Goal: Task Accomplishment & Management: Manage account settings

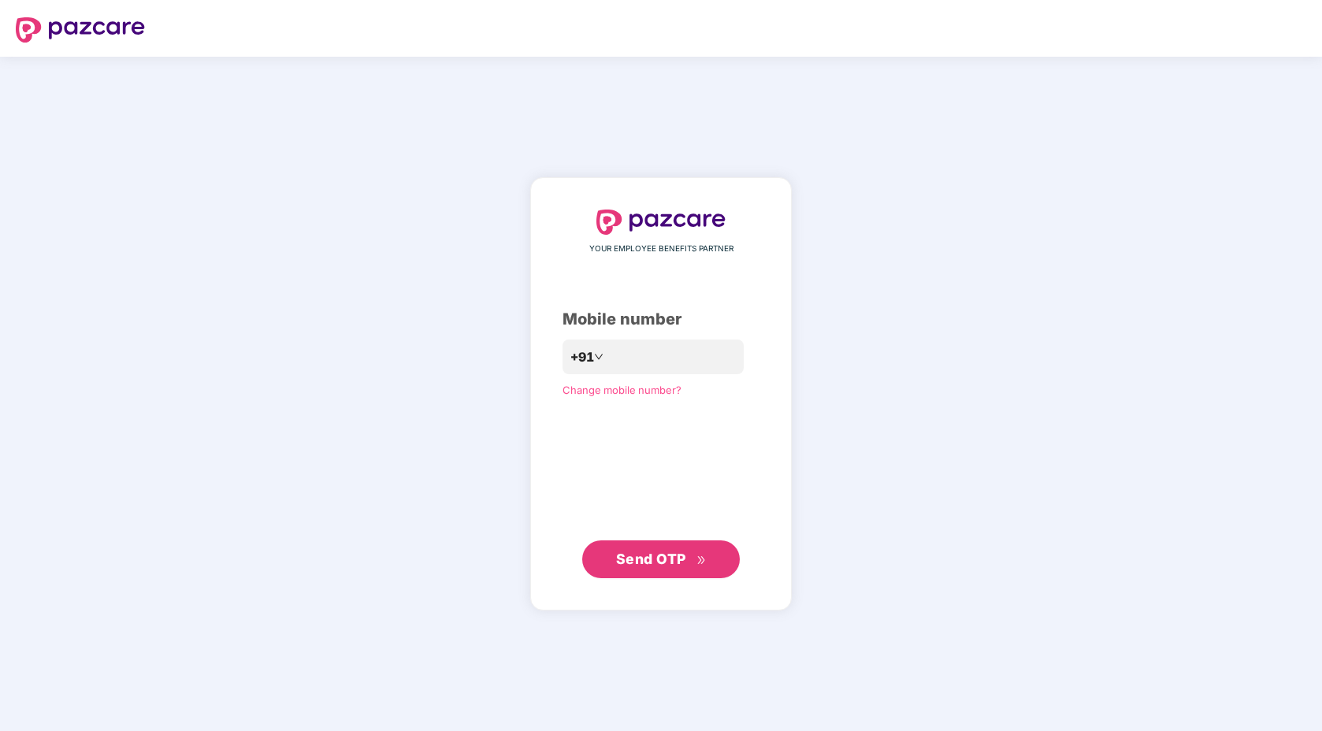
click at [86, 25] on img at bounding box center [80, 29] width 129 height 25
click at [657, 337] on div "YOUR EMPLOYEE BENEFITS PARTNER Mobile number +91 Change mobile number? Send OTP" at bounding box center [660, 394] width 197 height 369
click at [658, 359] on input "number" at bounding box center [671, 356] width 129 height 25
type input "**********"
click at [684, 574] on button "Send OTP" at bounding box center [661, 559] width 158 height 38
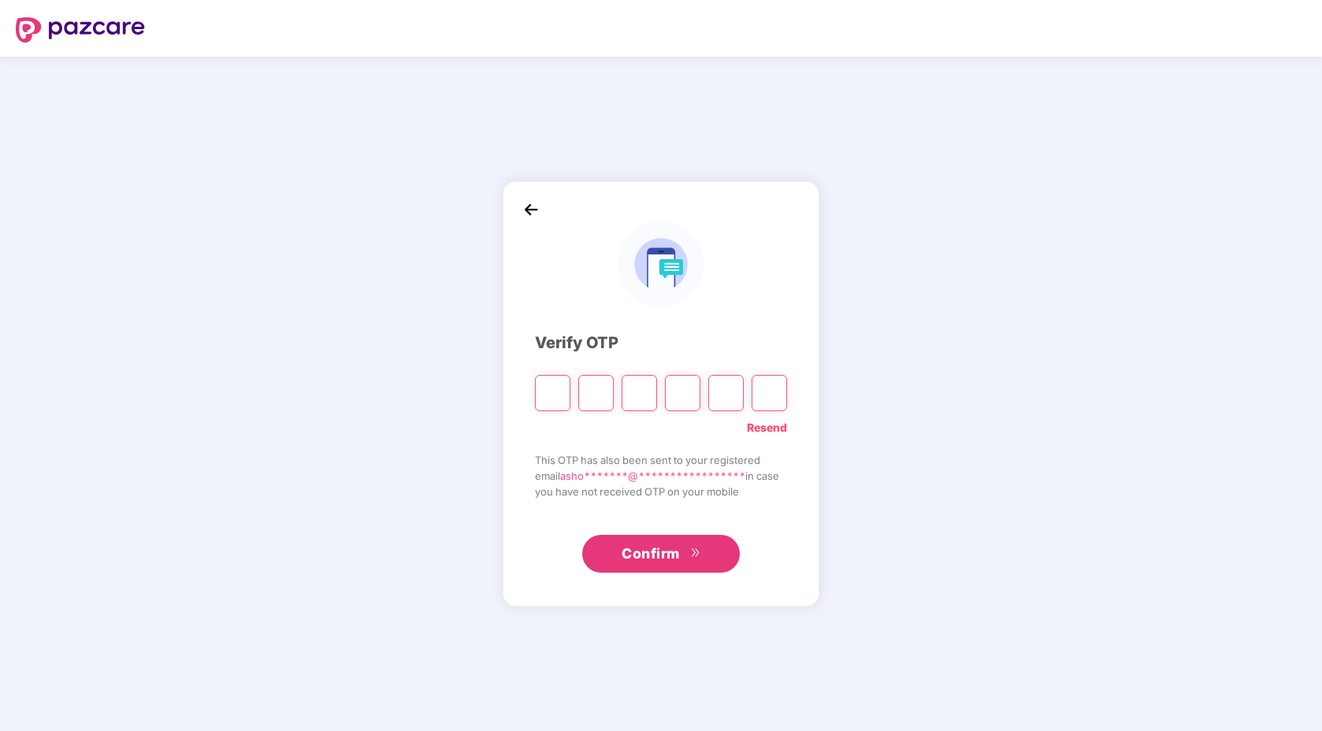
type input "*"
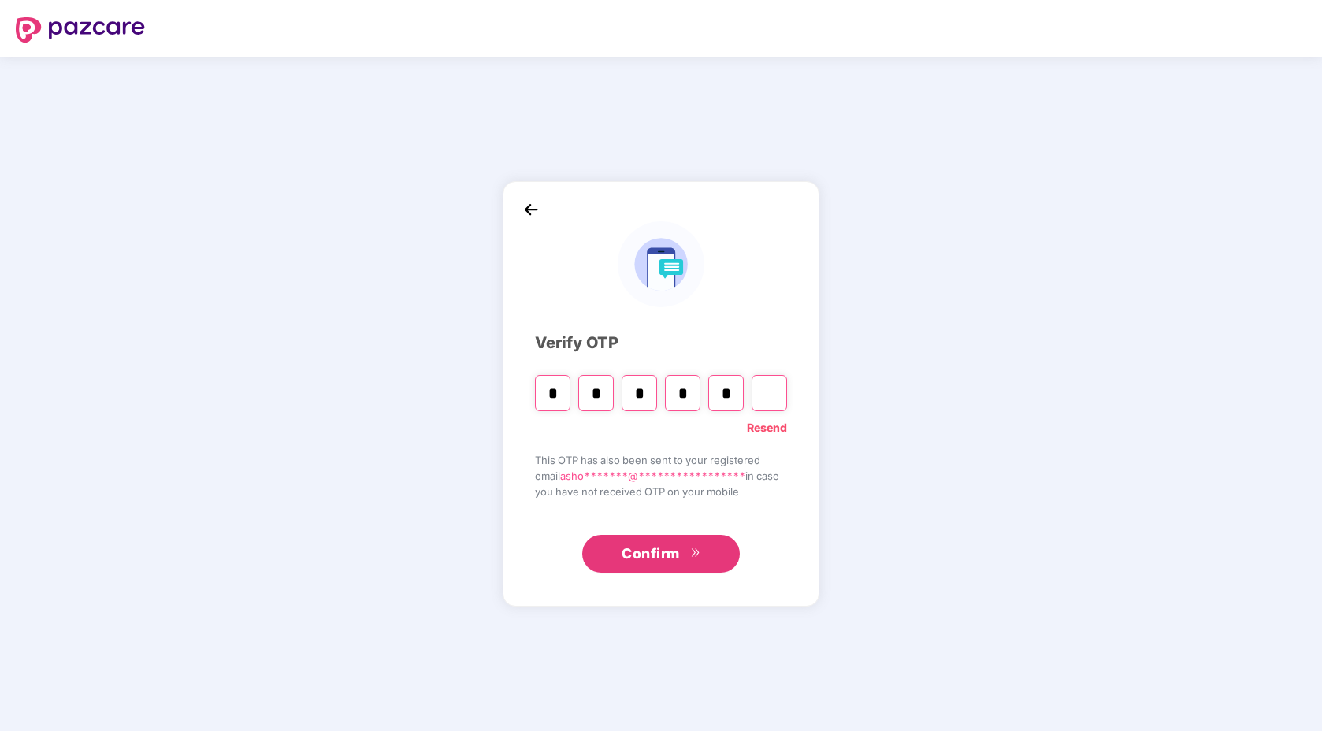
type input "*"
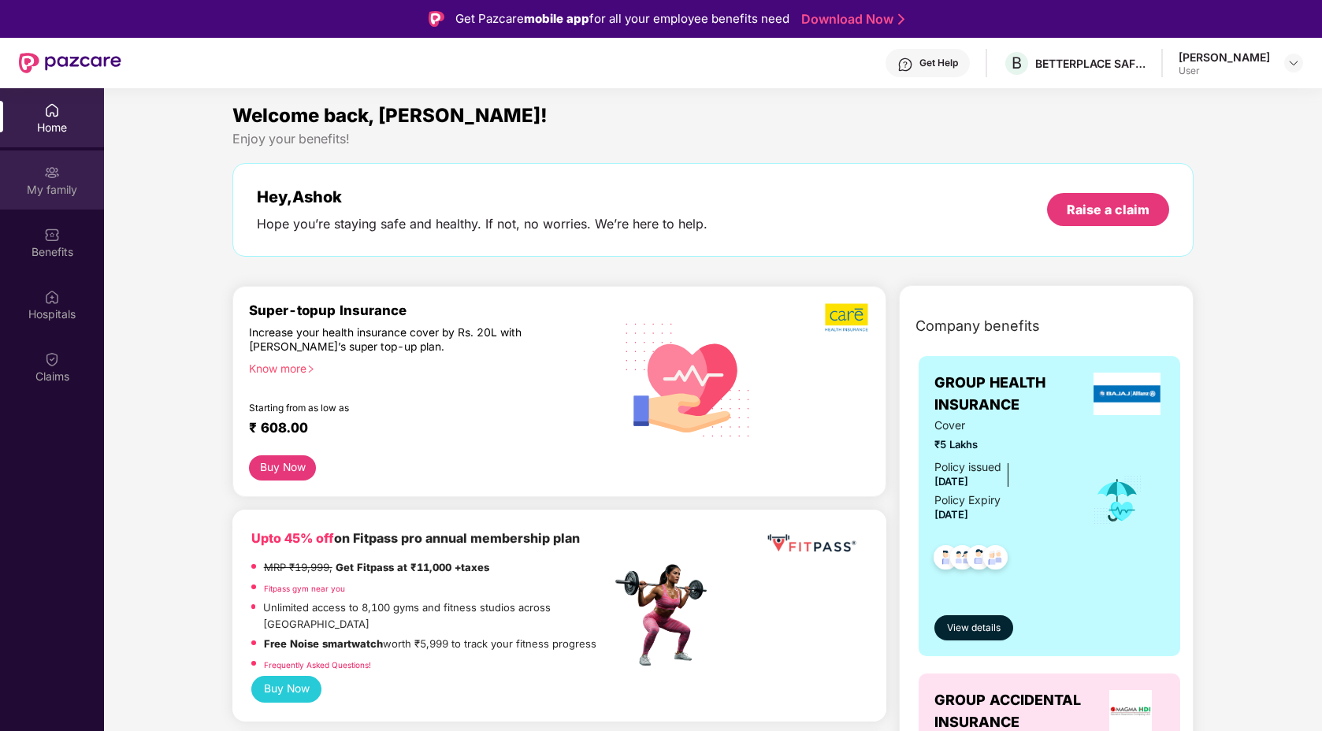
click at [69, 170] on div "My family" at bounding box center [52, 179] width 104 height 59
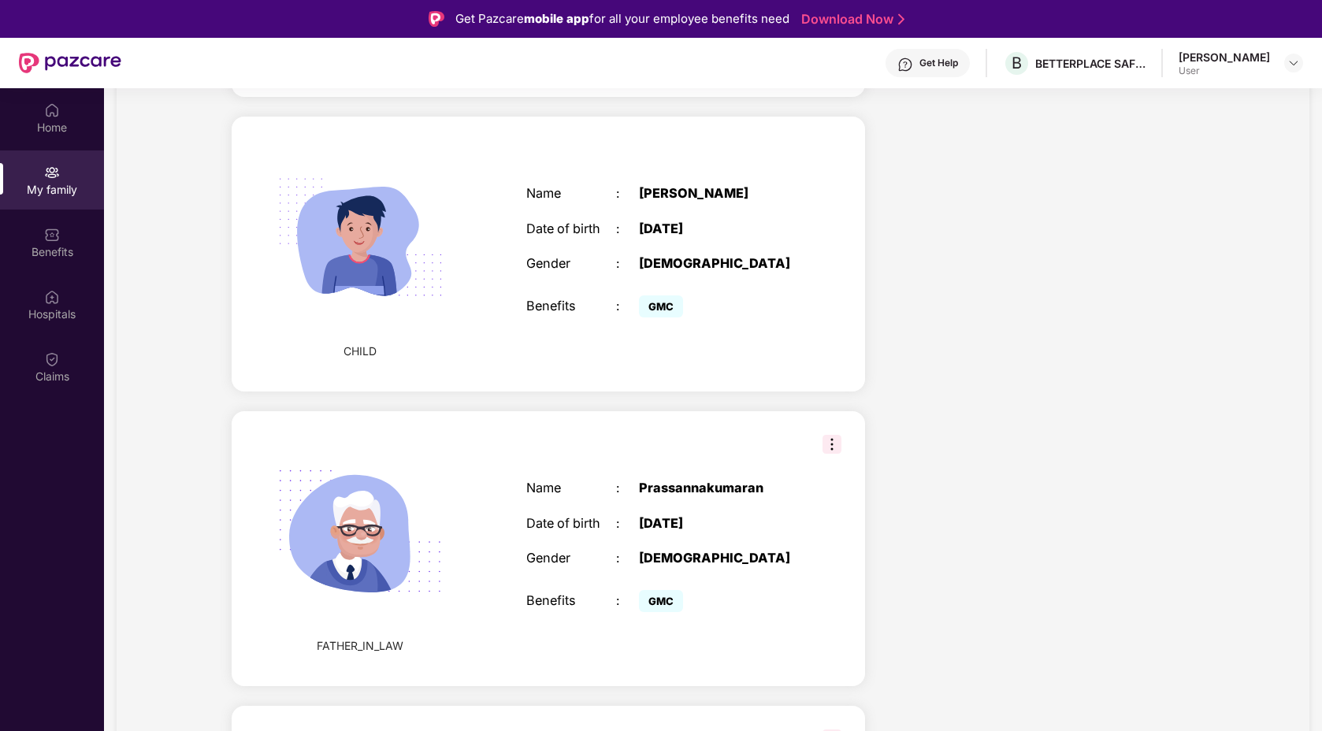
scroll to position [1045, 0]
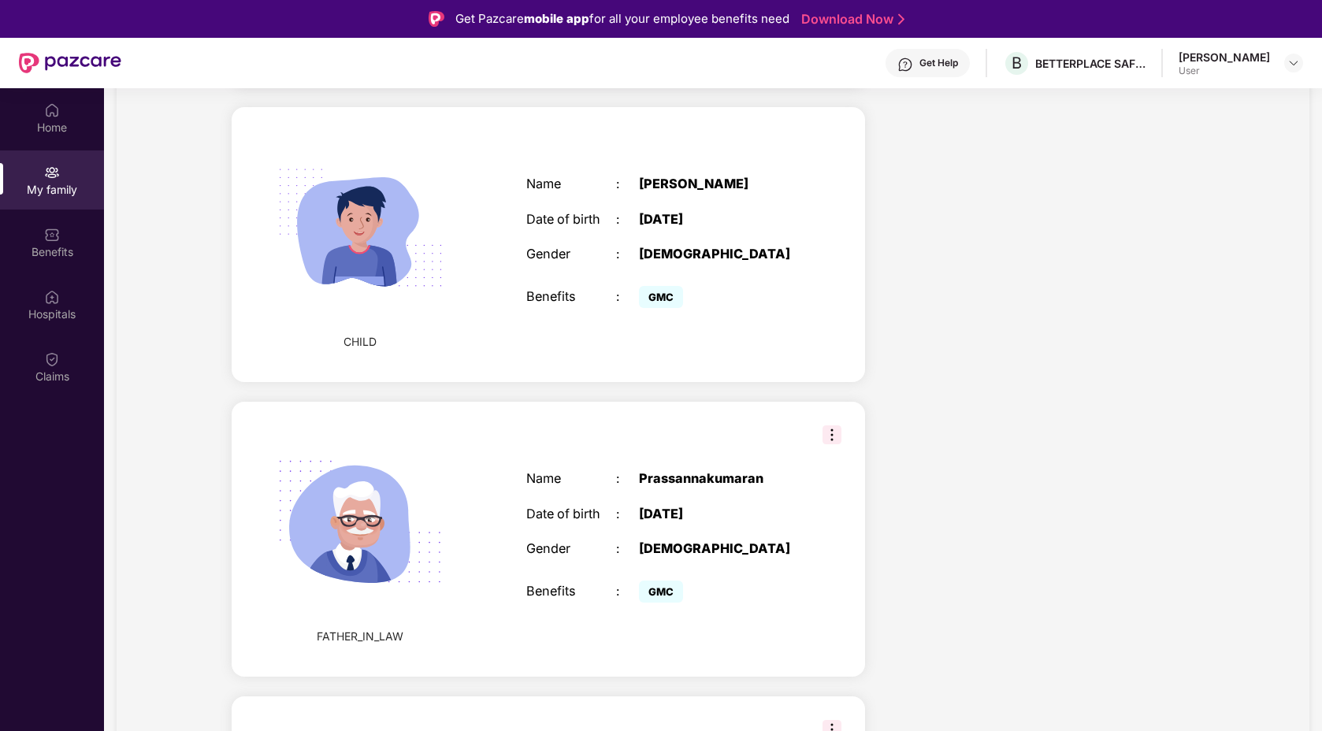
click at [831, 445] on div "FATHER_IN_LAW Name : Prassannakumaran Date of birth : 29 July 1961 Gender : MAL…" at bounding box center [548, 539] width 633 height 275
click at [831, 440] on img at bounding box center [831, 434] width 19 height 19
click at [748, 598] on div "GMC" at bounding box center [717, 591] width 157 height 31
click at [1073, 72] on div "B BETTERPLACE SAFETY SOLUTIONS PRIVATE LIMITED" at bounding box center [1074, 64] width 143 height 28
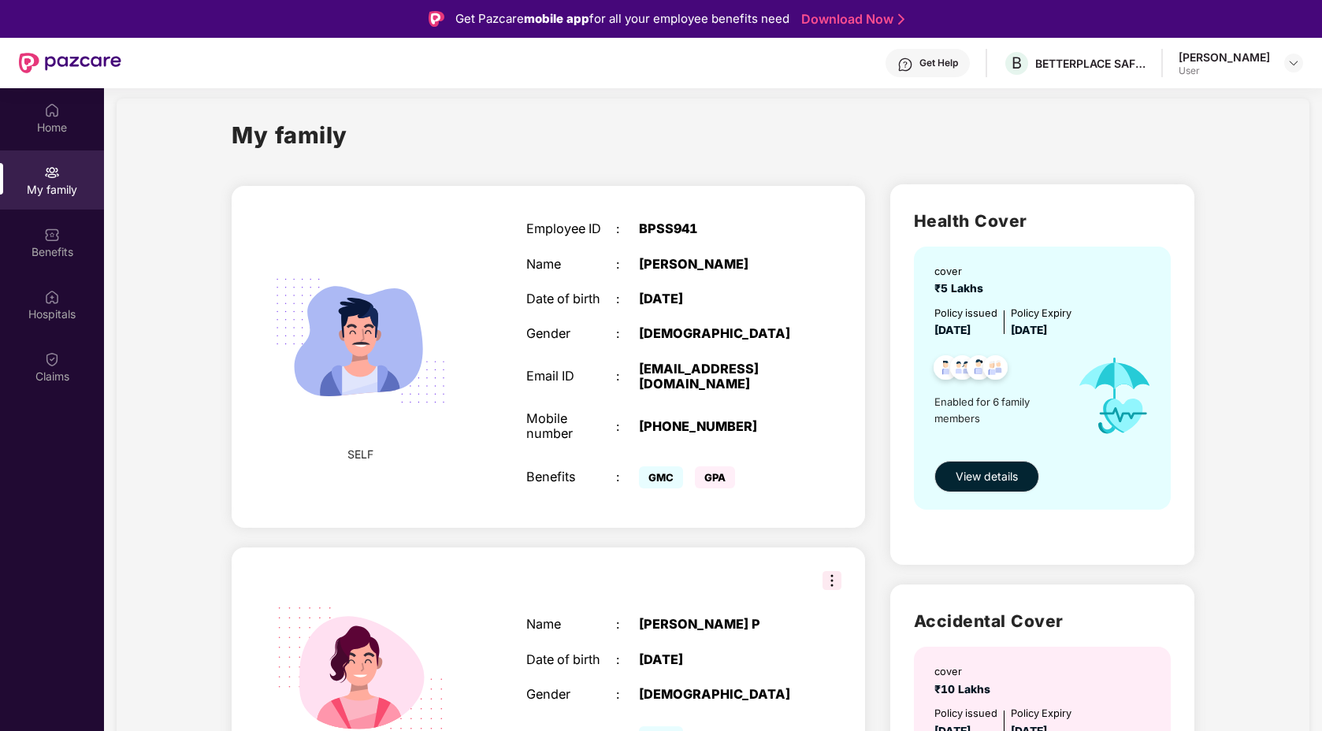
scroll to position [0, 0]
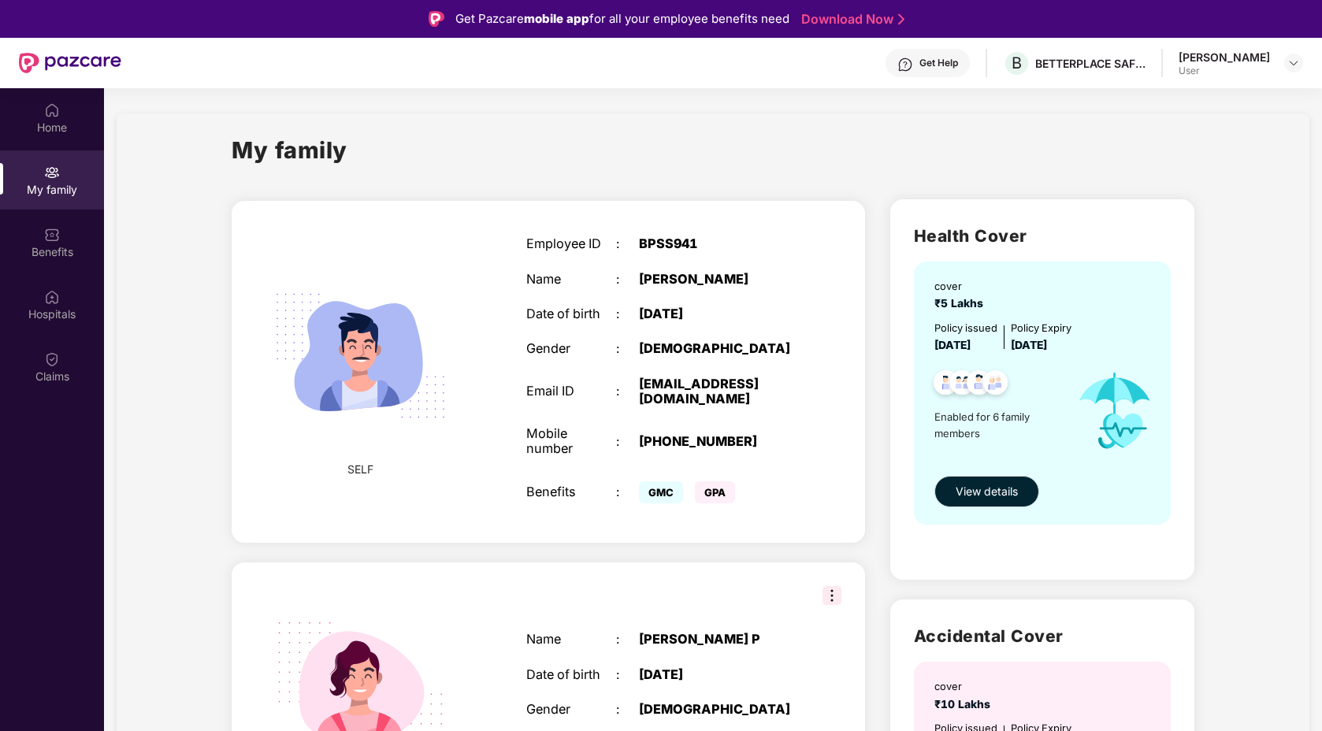
click at [1000, 488] on span "View details" at bounding box center [987, 491] width 62 height 17
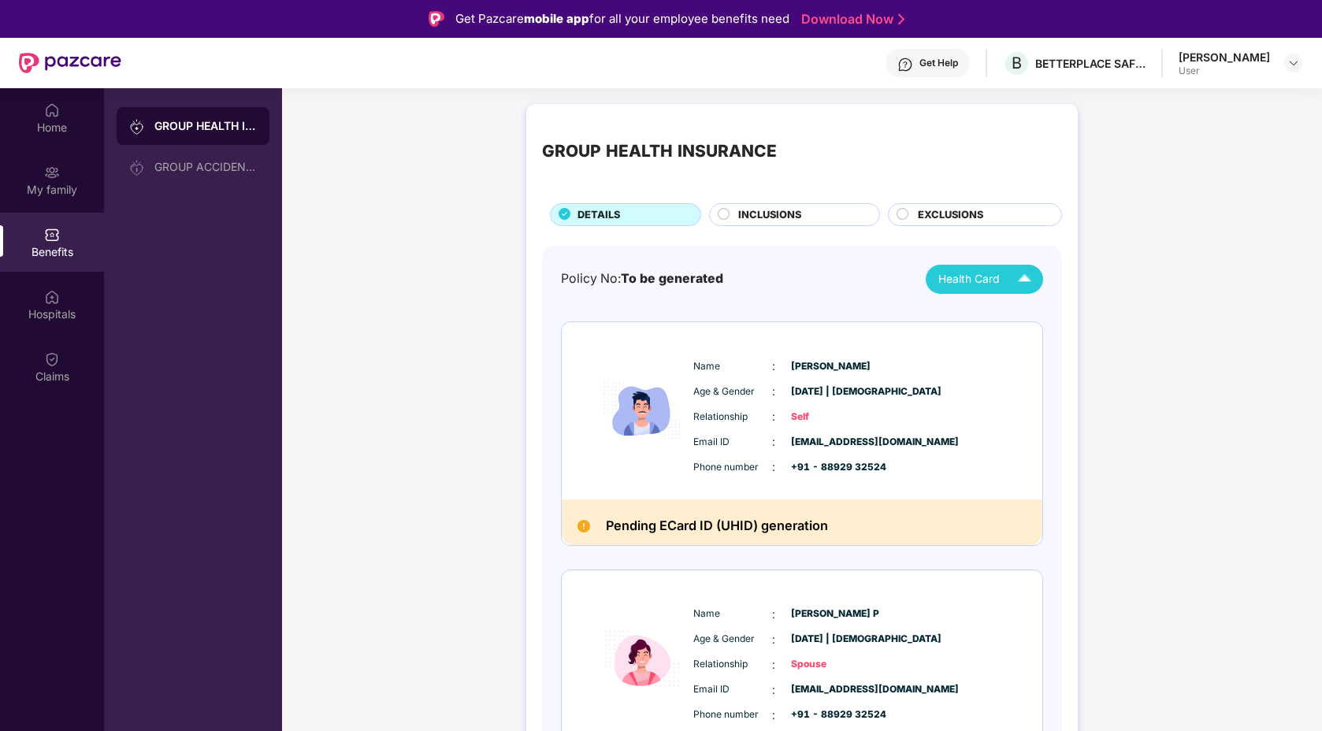
click at [992, 281] on span "Health Card" at bounding box center [968, 279] width 61 height 17
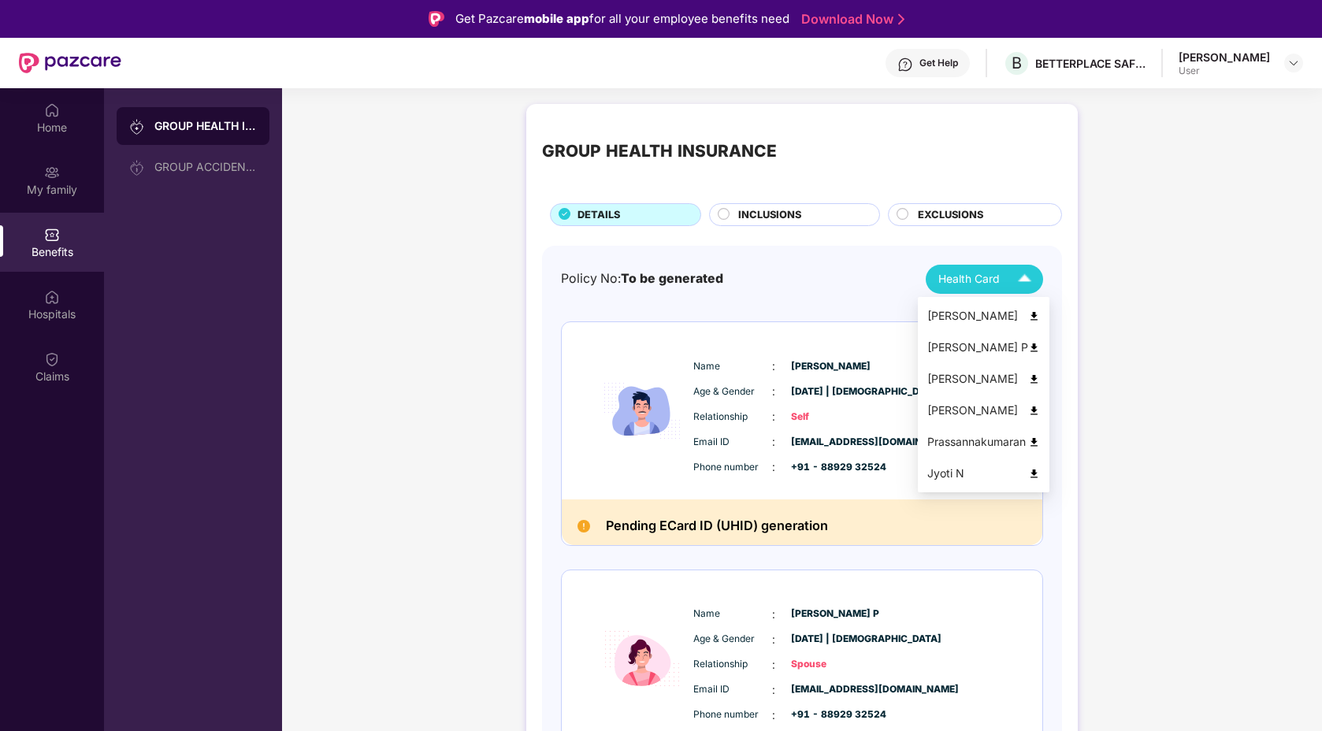
click at [1037, 440] on img at bounding box center [1034, 442] width 12 height 12
click at [1032, 472] on img at bounding box center [1034, 474] width 12 height 12
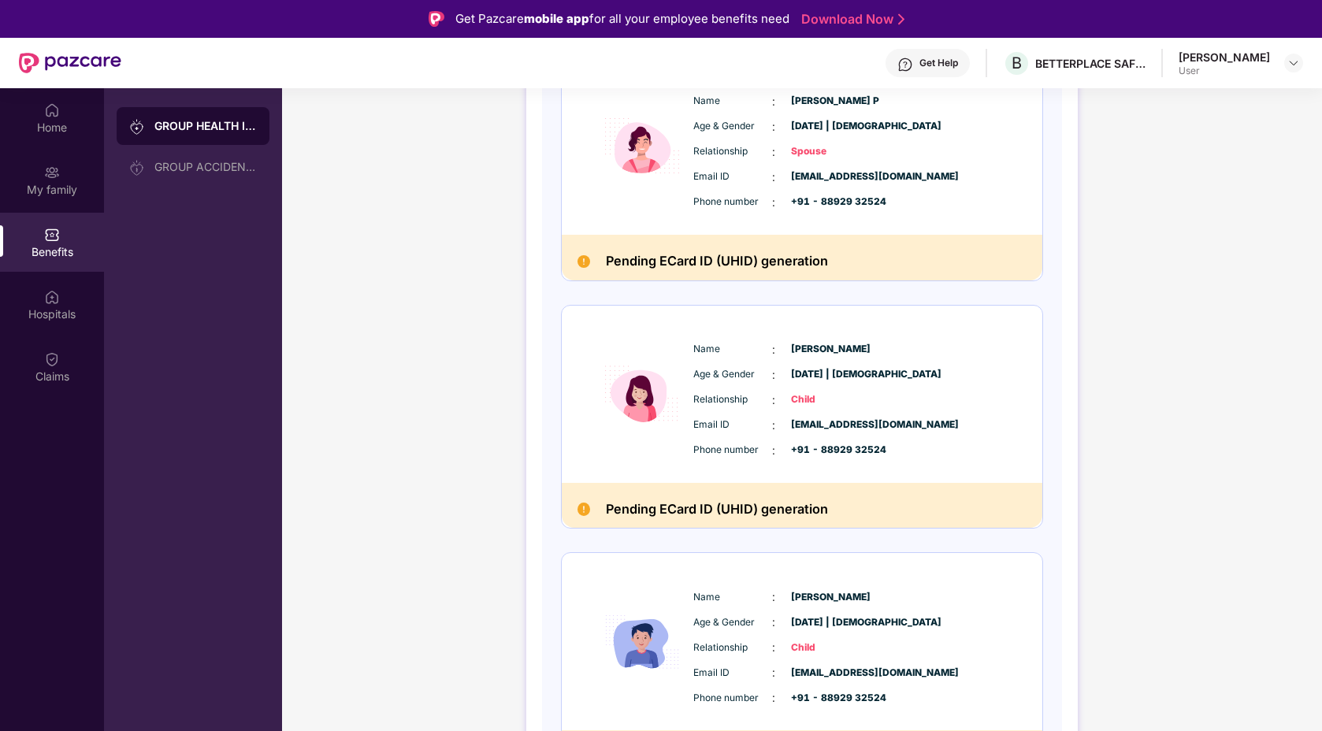
scroll to position [515, 0]
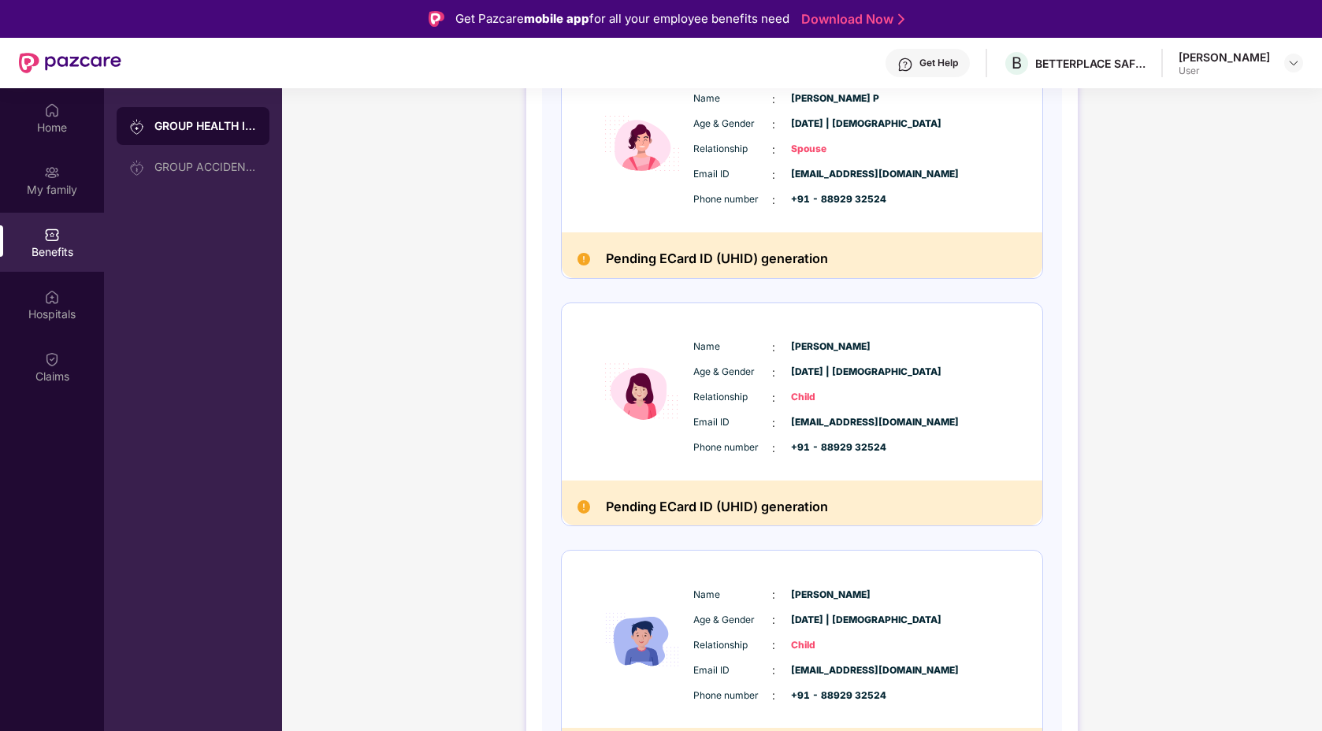
click at [980, 341] on div "Name : Aditi Ashok" at bounding box center [849, 347] width 313 height 17
click at [996, 422] on div "Email ID : ashok.kumar@betterplace.co.in" at bounding box center [849, 422] width 313 height 17
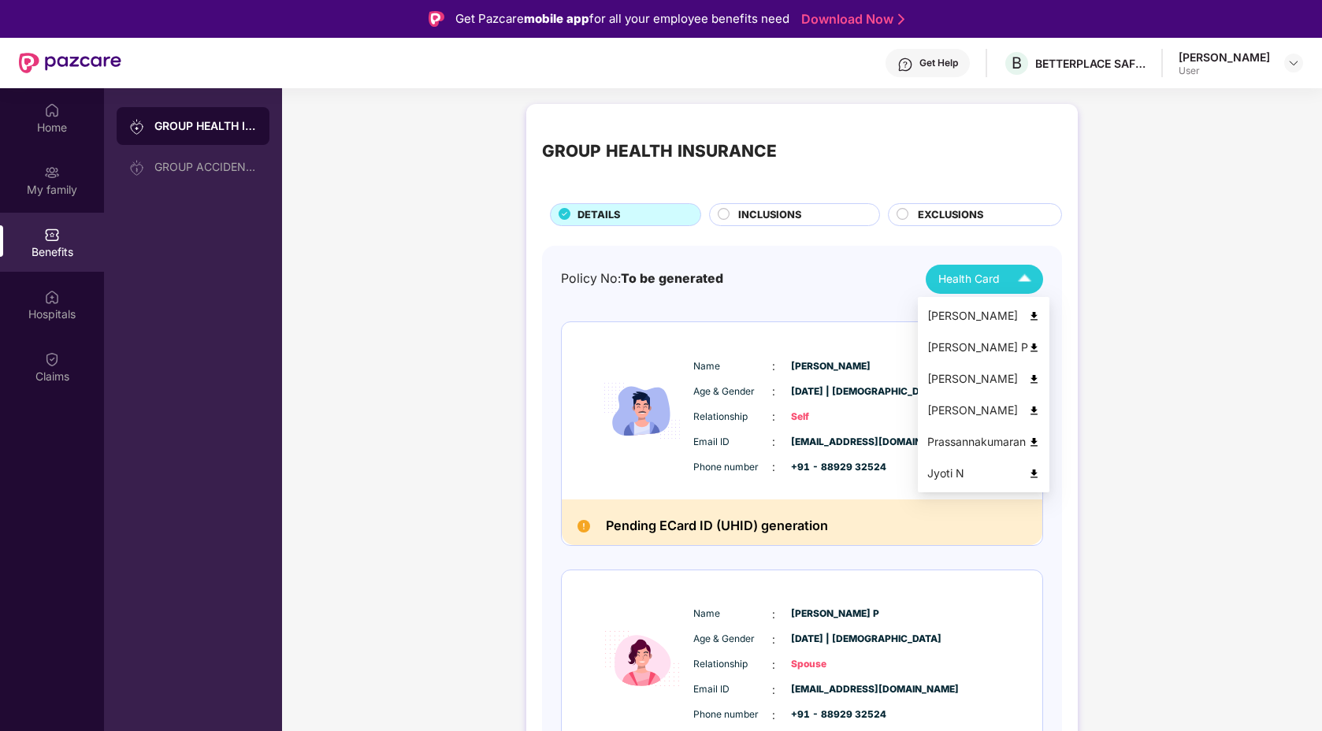
click at [1036, 375] on img at bounding box center [1034, 379] width 12 height 12
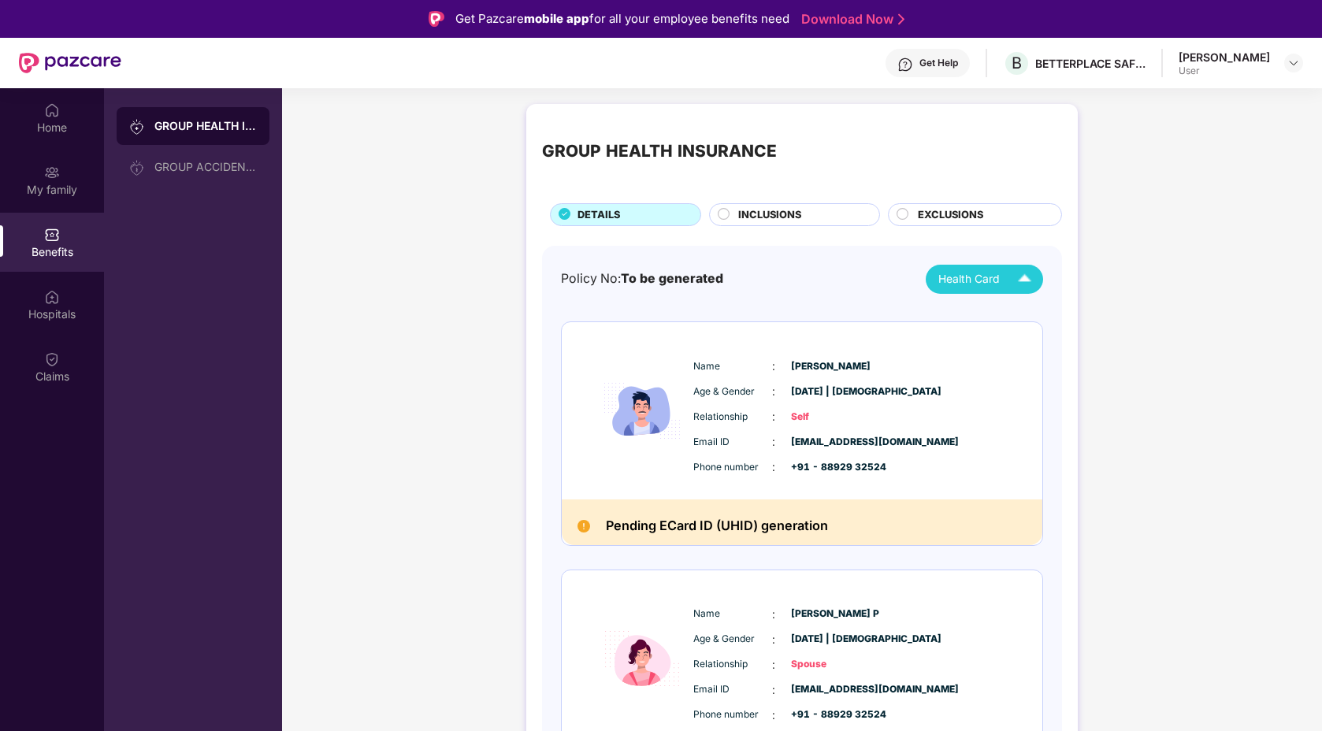
click at [790, 217] on span "INCLUSIONS" at bounding box center [769, 215] width 63 height 16
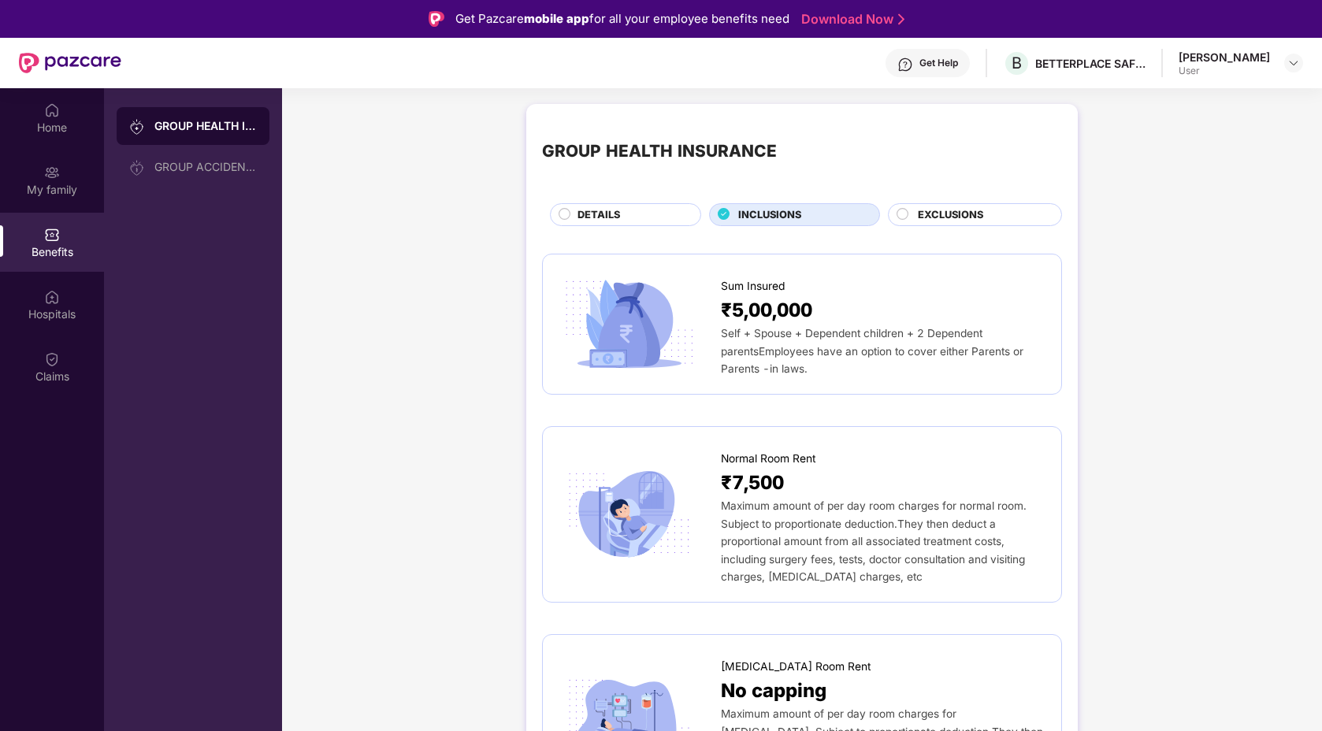
click at [626, 202] on div "GROUP HEALTH INSURANCE DETAILS INCLUSIONS EXCLUSIONS" at bounding box center [802, 173] width 520 height 106
click at [634, 211] on div "DETAILS" at bounding box center [631, 216] width 123 height 18
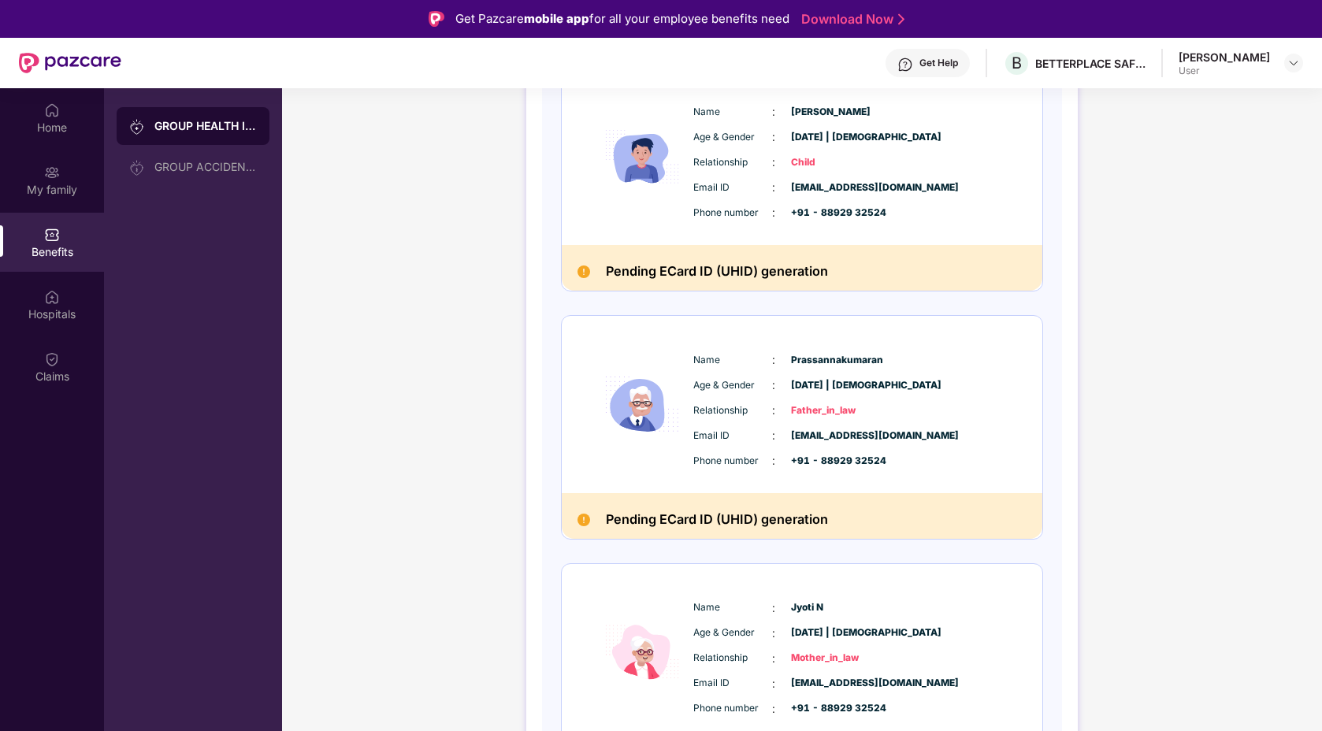
scroll to position [1064, 0]
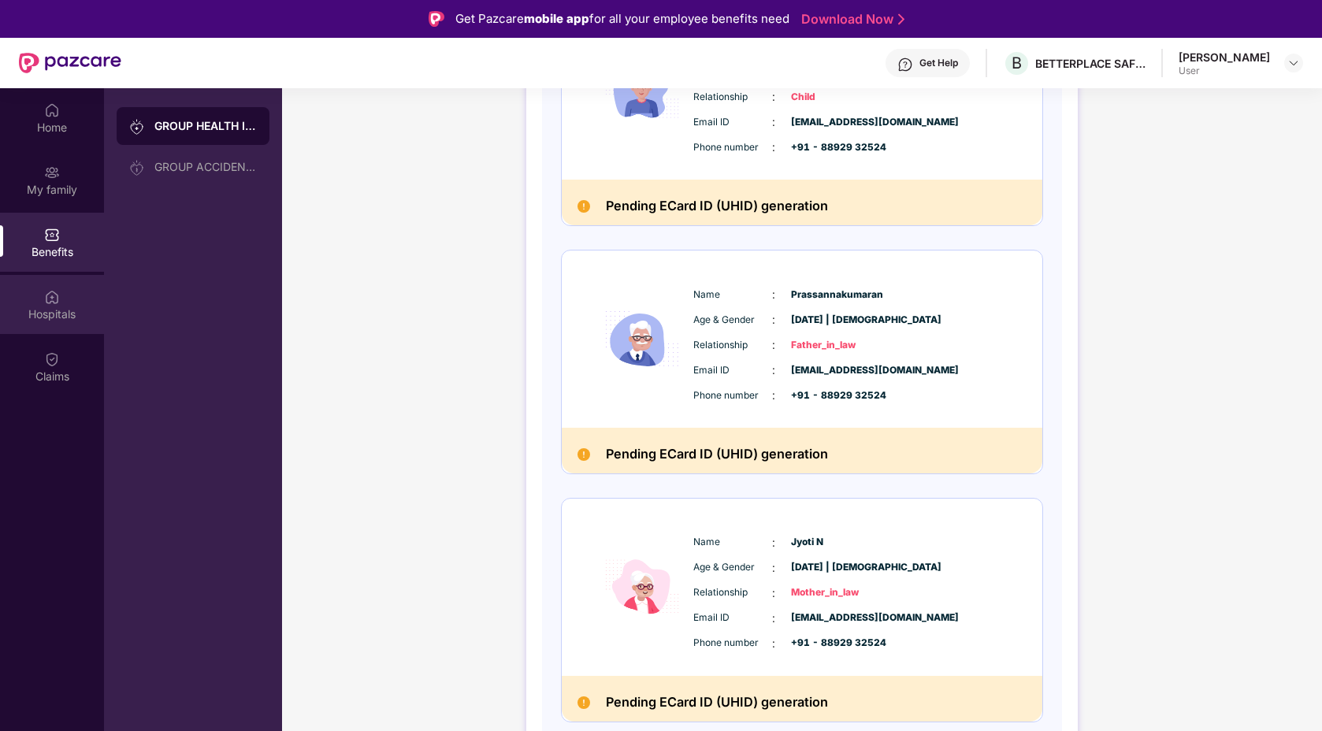
click at [55, 306] on div "Hospitals" at bounding box center [52, 314] width 104 height 16
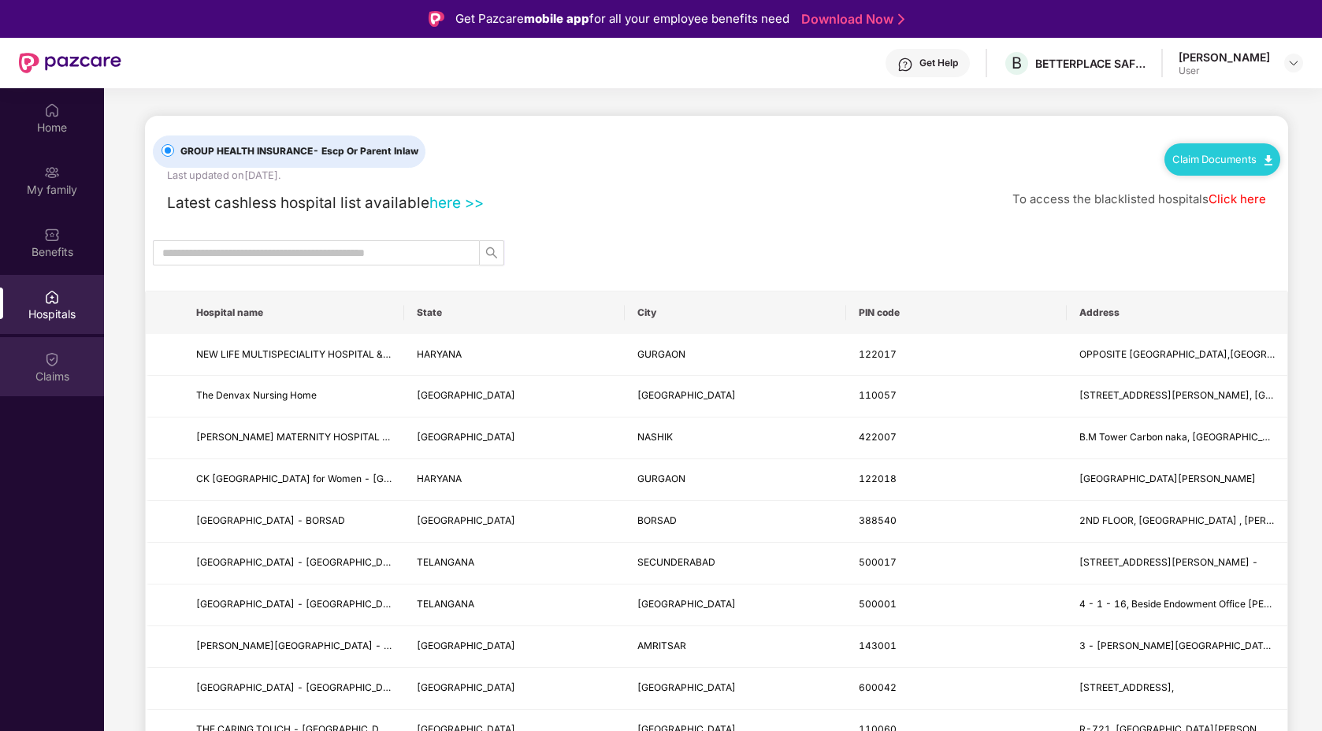
click at [39, 373] on div "Claims" at bounding box center [52, 377] width 104 height 16
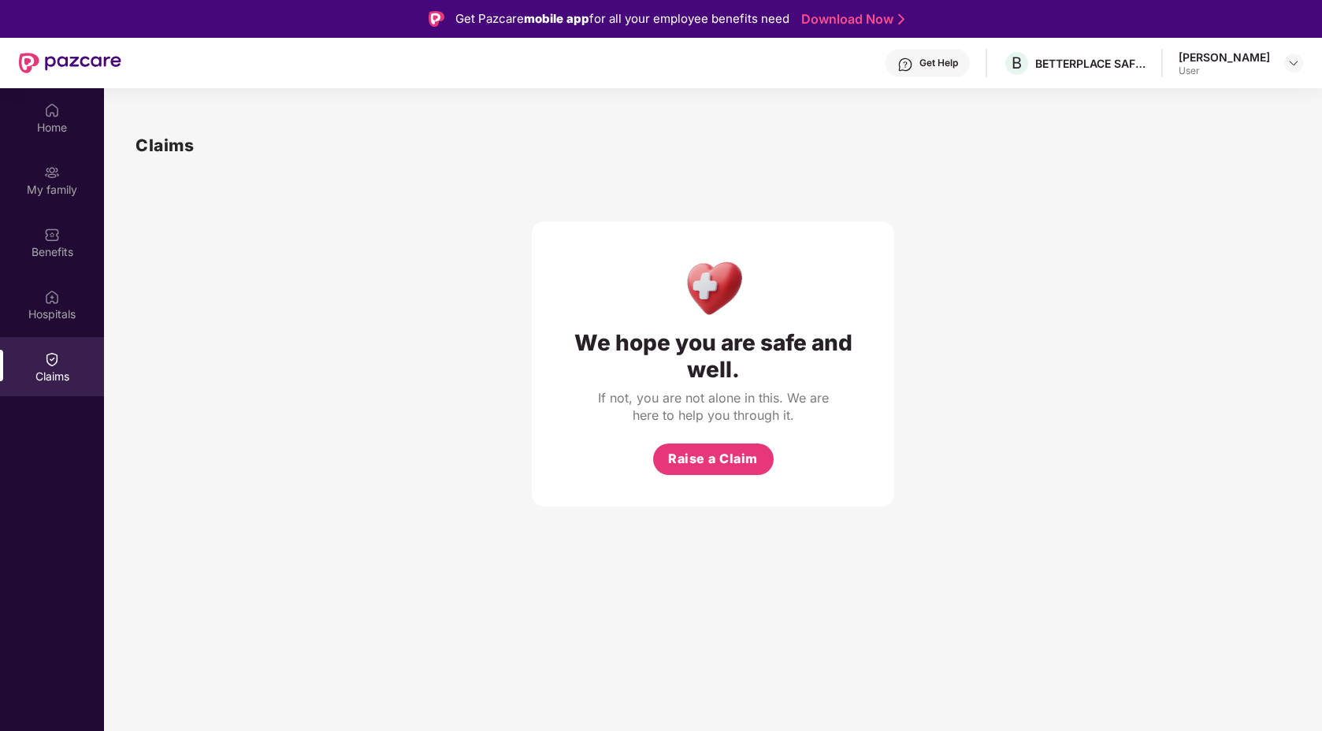
click at [1278, 60] on div "Ashok Kumar User" at bounding box center [1241, 64] width 124 height 28
click at [1297, 72] on div at bounding box center [1293, 63] width 19 height 19
click at [1295, 61] on img at bounding box center [1293, 63] width 13 height 13
click at [1154, 101] on div "Logout" at bounding box center [1219, 100] width 205 height 31
